Goal: Task Accomplishment & Management: Use online tool/utility

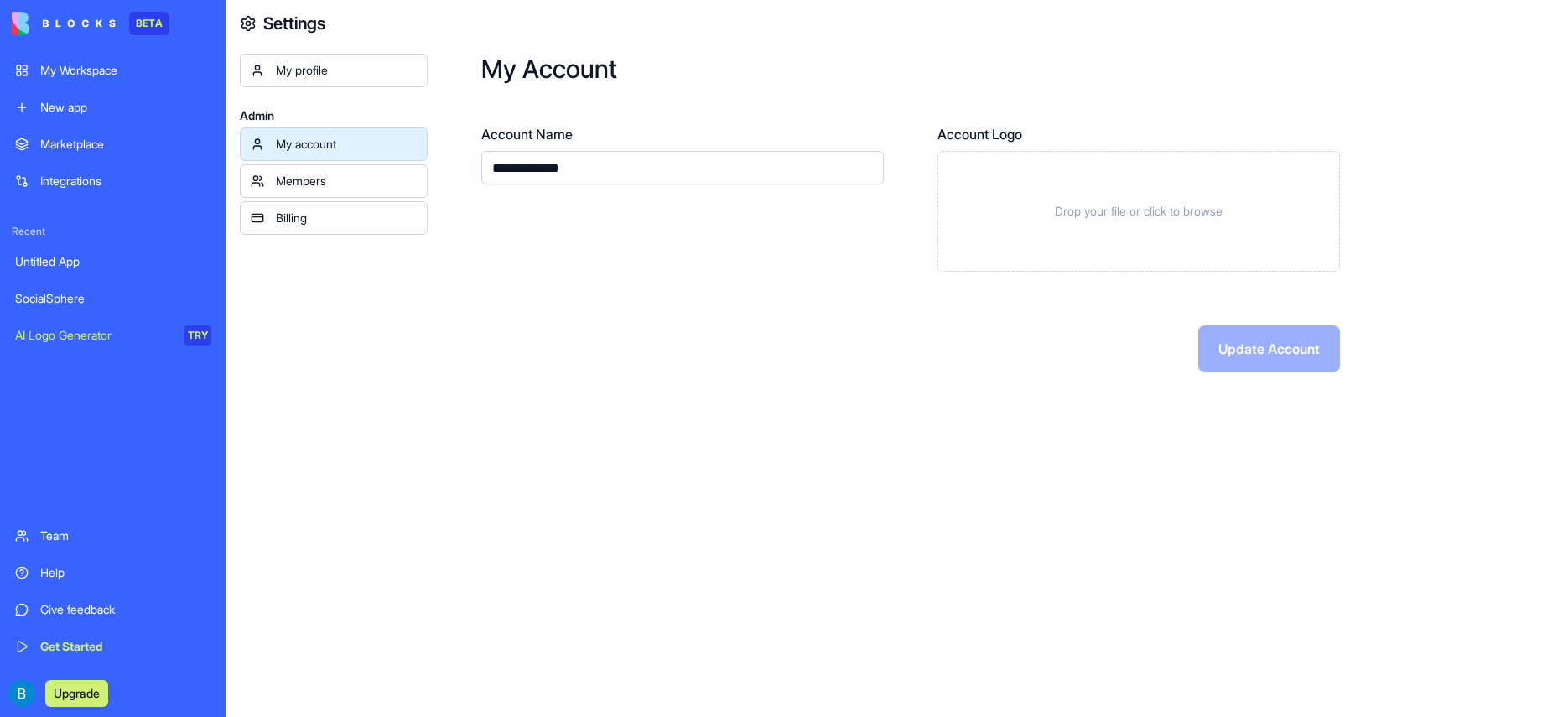
click at [121, 67] on div "My Workspace" at bounding box center [126, 70] width 171 height 16
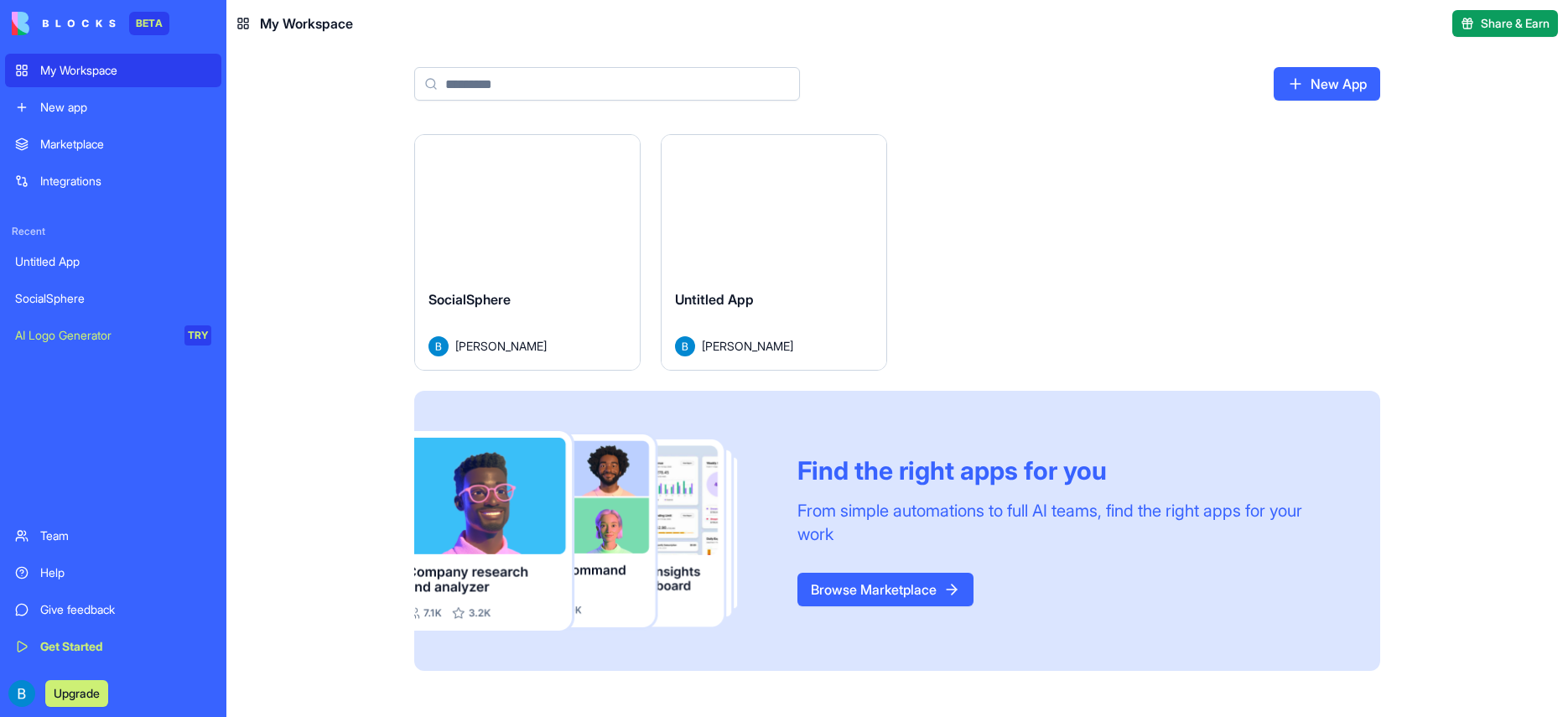
click at [759, 247] on div "Launch" at bounding box center [774, 205] width 225 height 140
